Goal: Navigation & Orientation: Find specific page/section

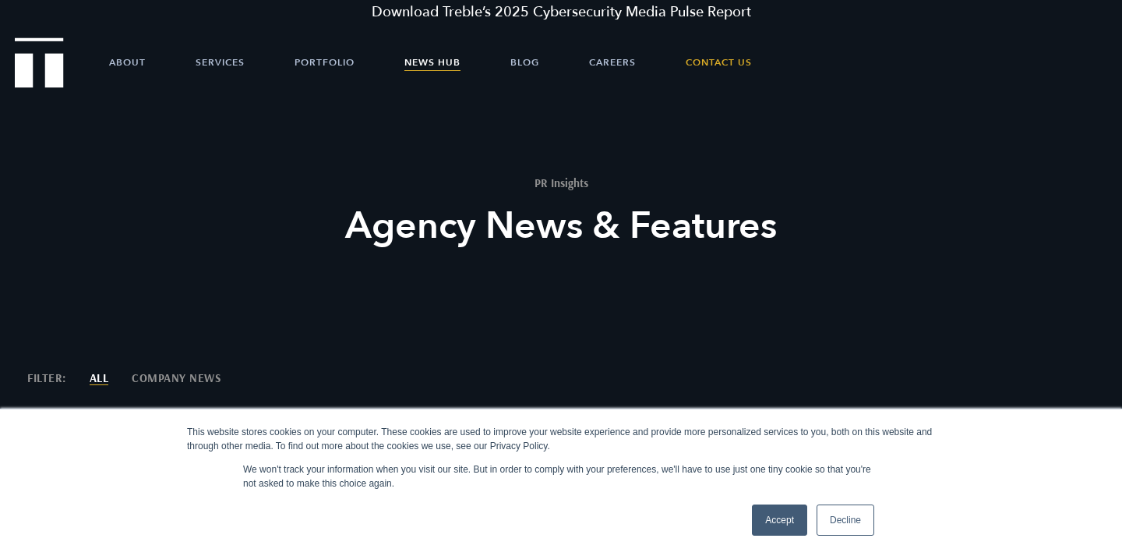
scroll to position [55, 0]
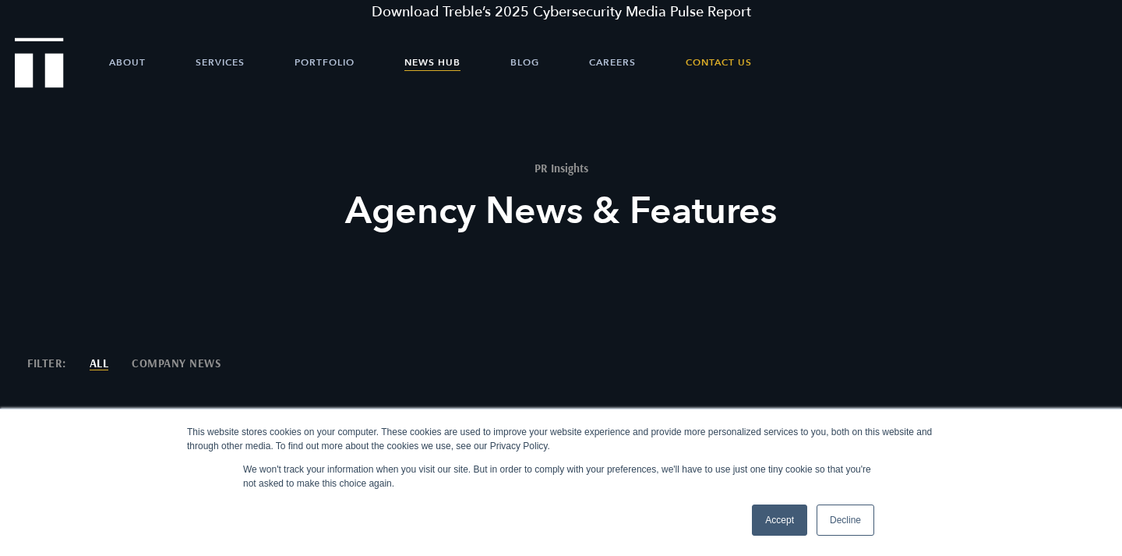
click at [794, 518] on link "Accept" at bounding box center [779, 519] width 55 height 31
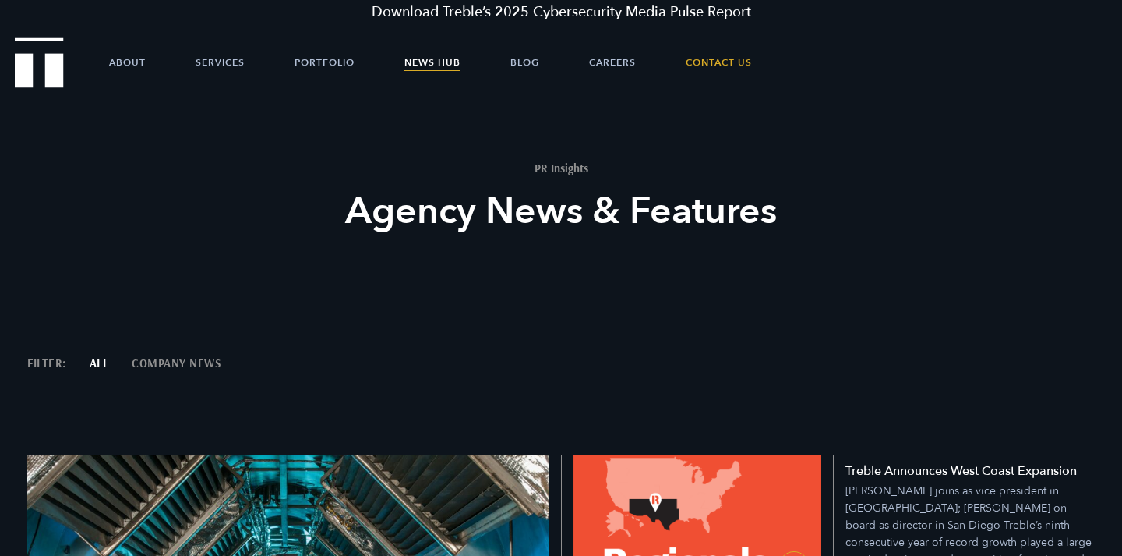
click at [68, 64] on ul "About Services Portfolio News Hub Blog Careers Contact Us" at bounding box center [560, 62] width 997 height 47
click at [53, 65] on img "Treble logo" at bounding box center [39, 62] width 49 height 50
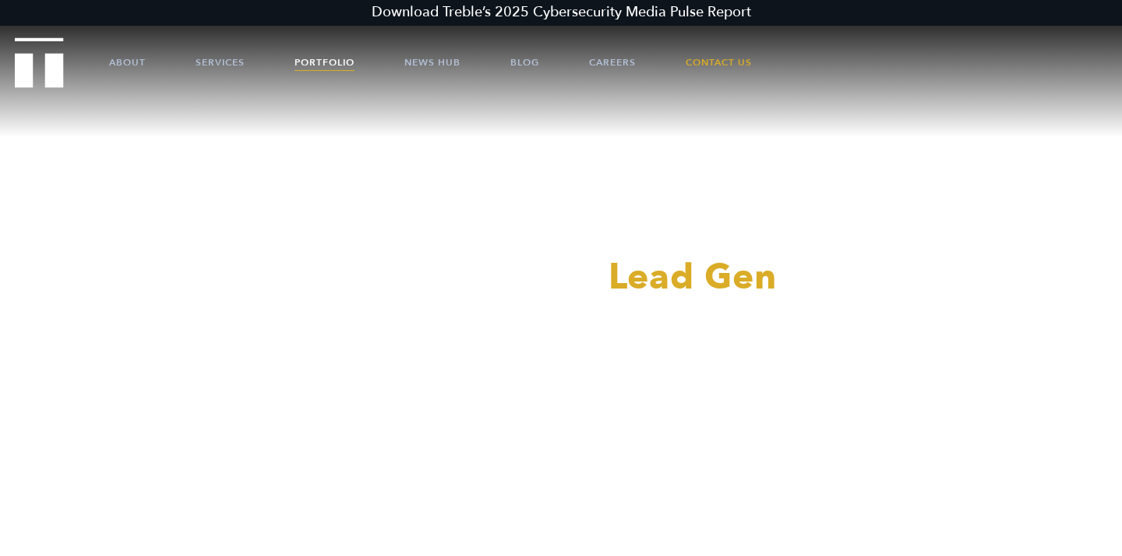
click at [316, 58] on link "Portfolio" at bounding box center [325, 62] width 60 height 47
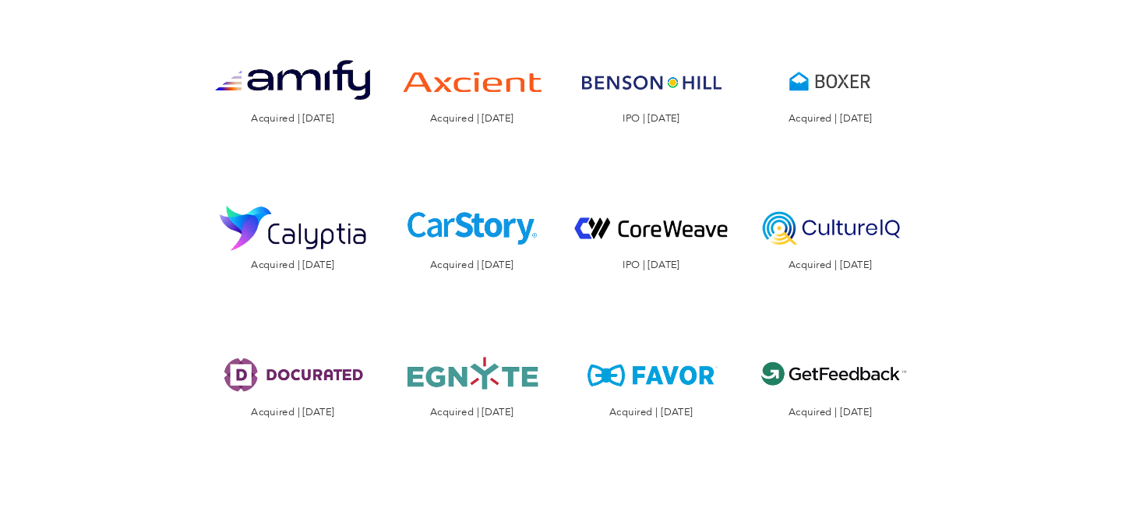
scroll to position [1640, 0]
